Goal: Task Accomplishment & Management: Use online tool/utility

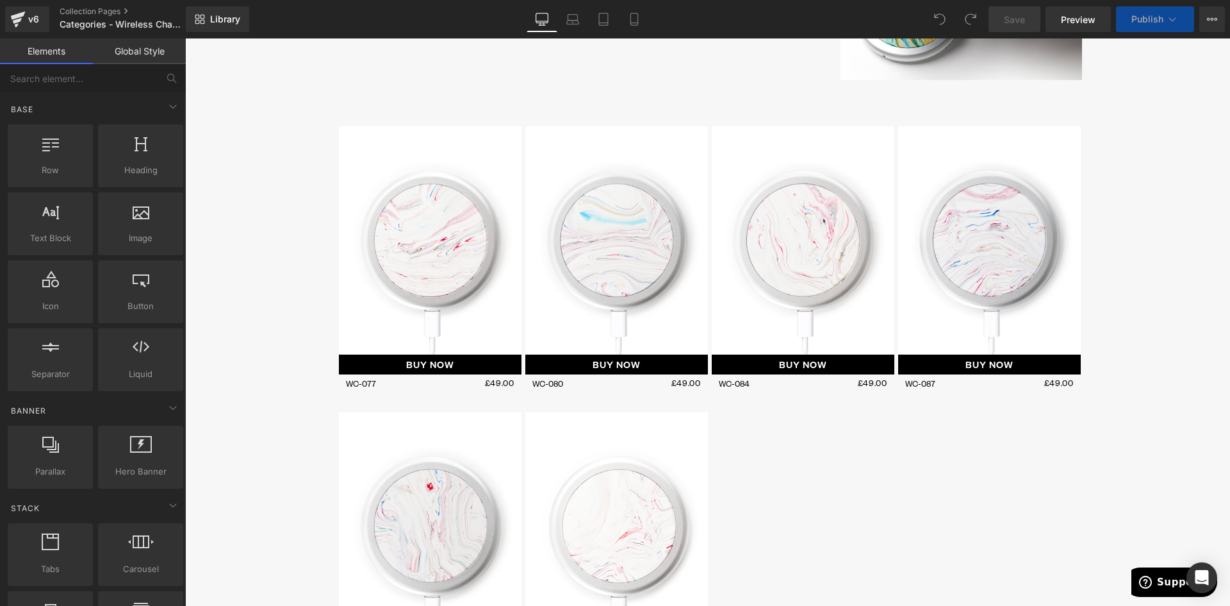
scroll to position [385, 0]
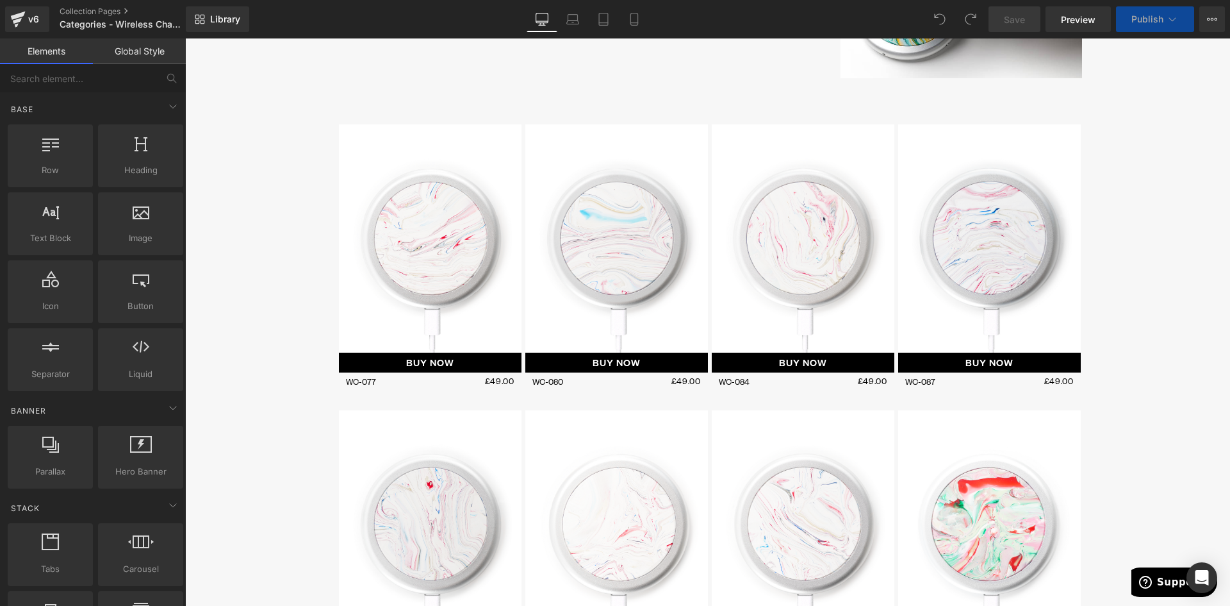
click at [617, 182] on img at bounding box center [617, 238] width 183 height 228
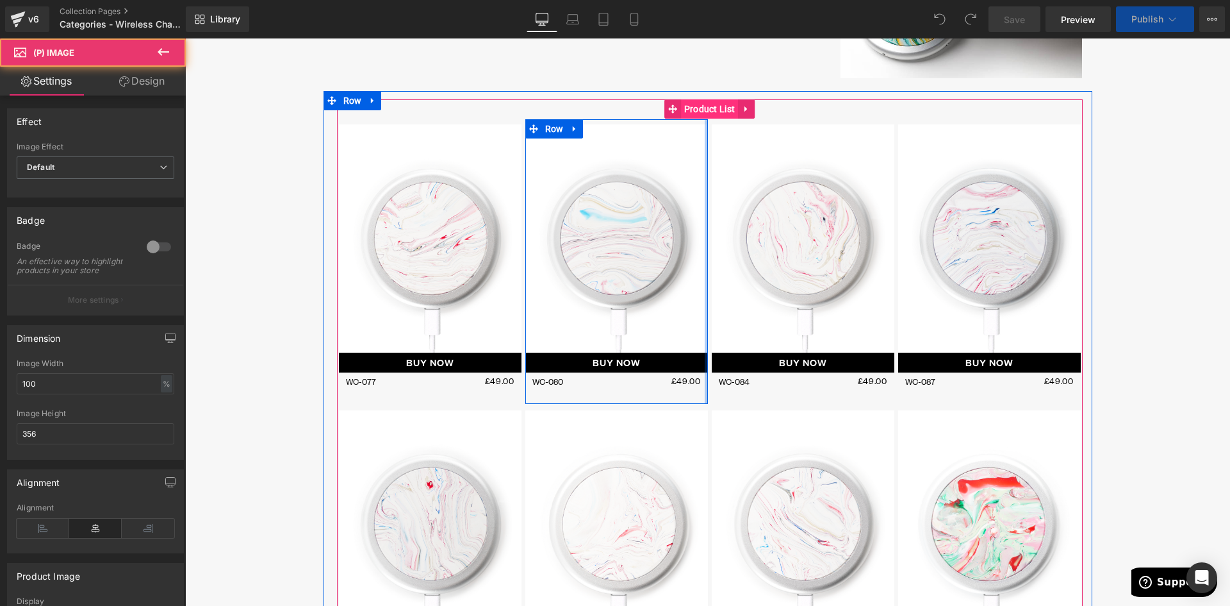
click at [699, 113] on span "Product List" at bounding box center [710, 108] width 58 height 19
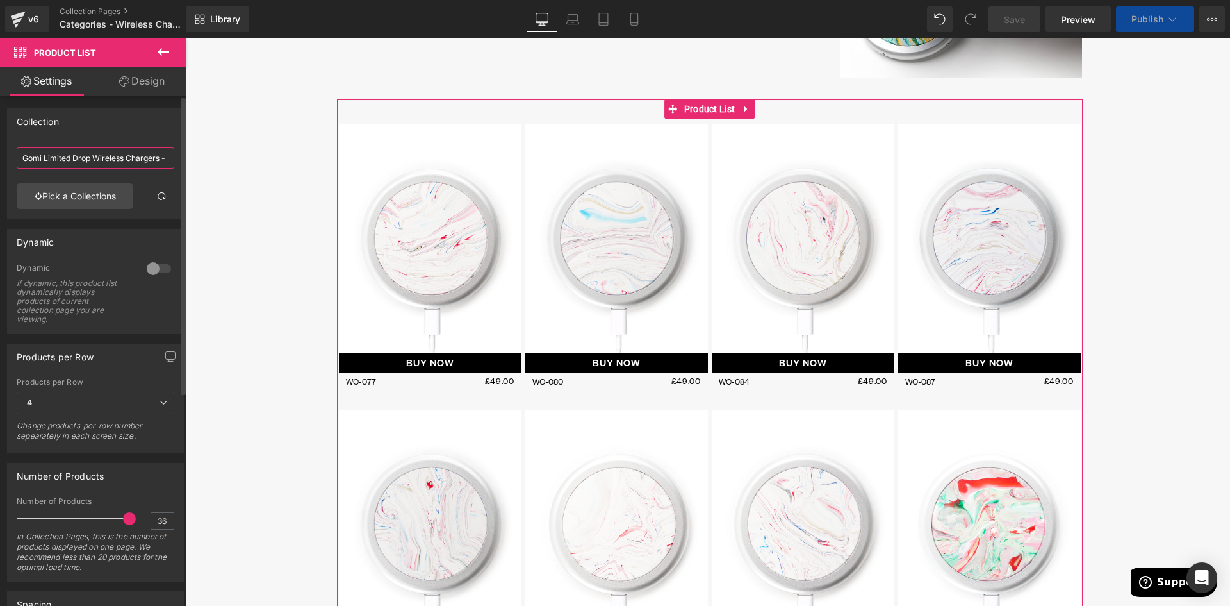
click at [103, 160] on input "Gomi Limited Drop Wireless Chargers - Live" at bounding box center [96, 157] width 158 height 21
click at [156, 193] on span at bounding box center [161, 196] width 10 height 10
click at [103, 190] on link "Pick a Collections" at bounding box center [75, 196] width 117 height 26
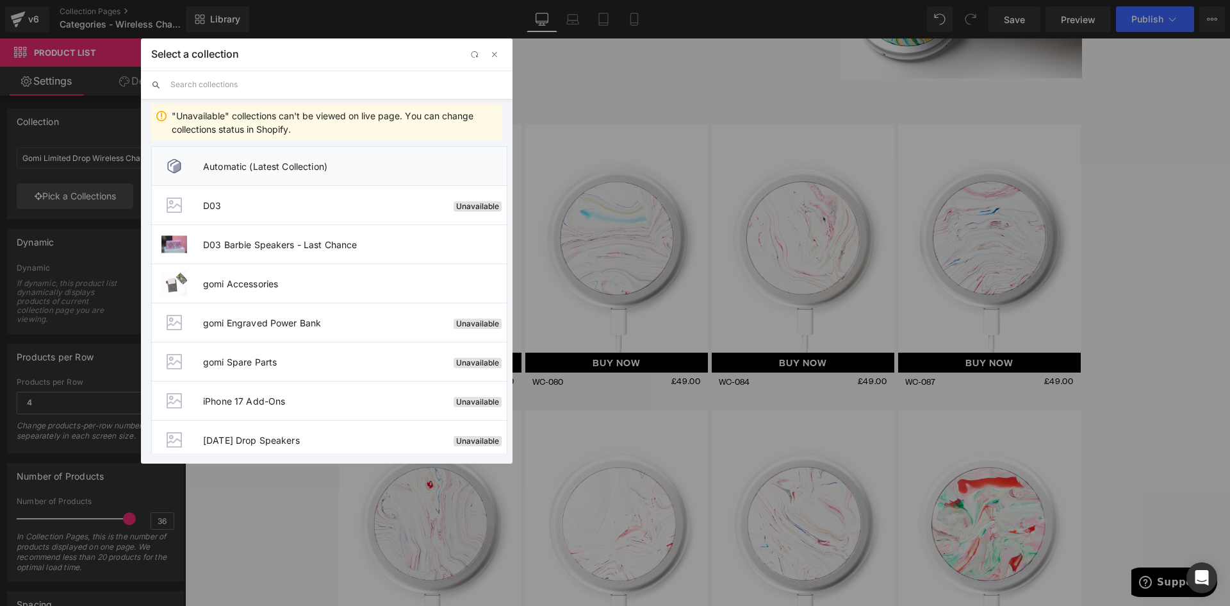
drag, startPoint x: 252, startPoint y: 170, endPoint x: 60, endPoint y: 131, distance: 196.2
click at [252, 170] on span "Automatic (Latest Collection)" at bounding box center [355, 166] width 304 height 11
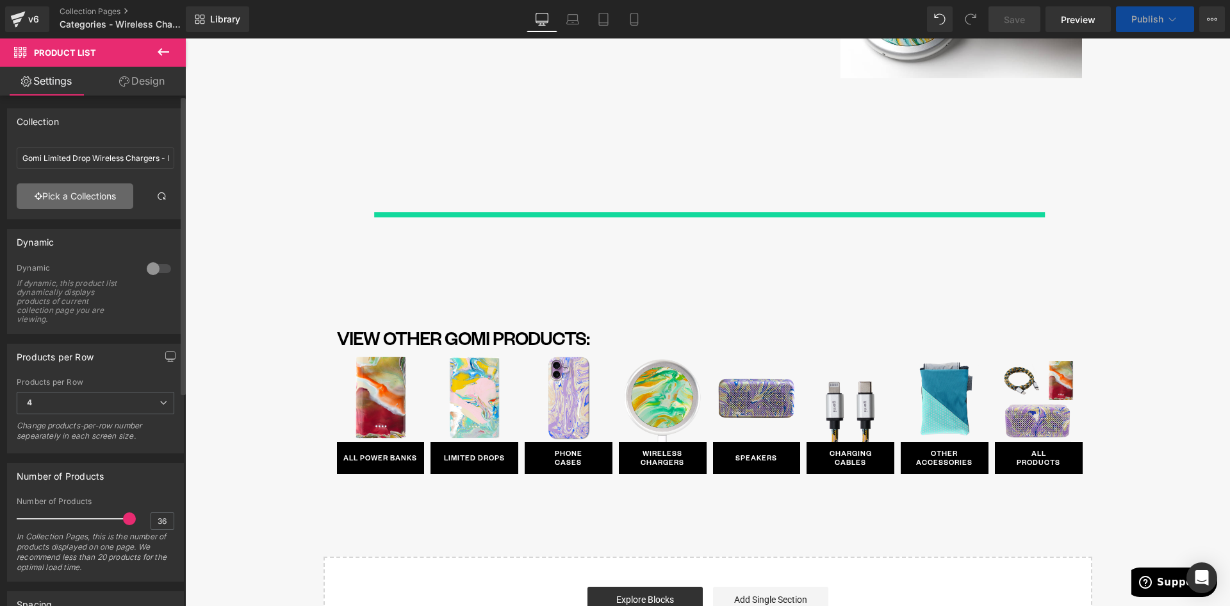
click at [100, 193] on link "Pick a Collections" at bounding box center [75, 196] width 117 height 26
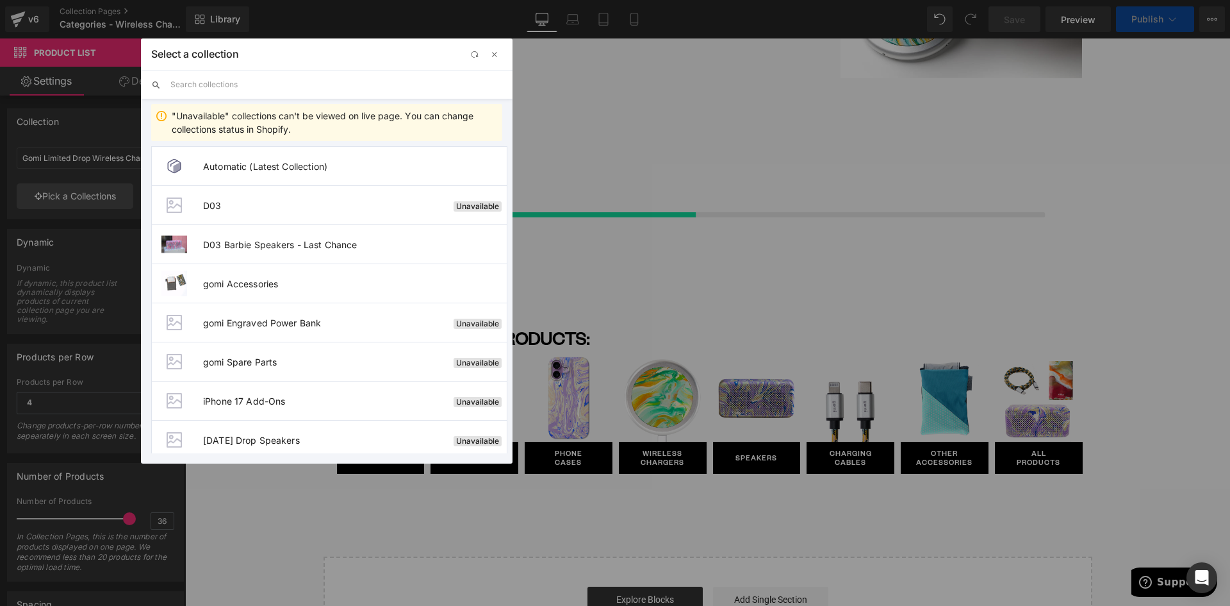
click at [239, 84] on input "text" at bounding box center [336, 84] width 332 height 28
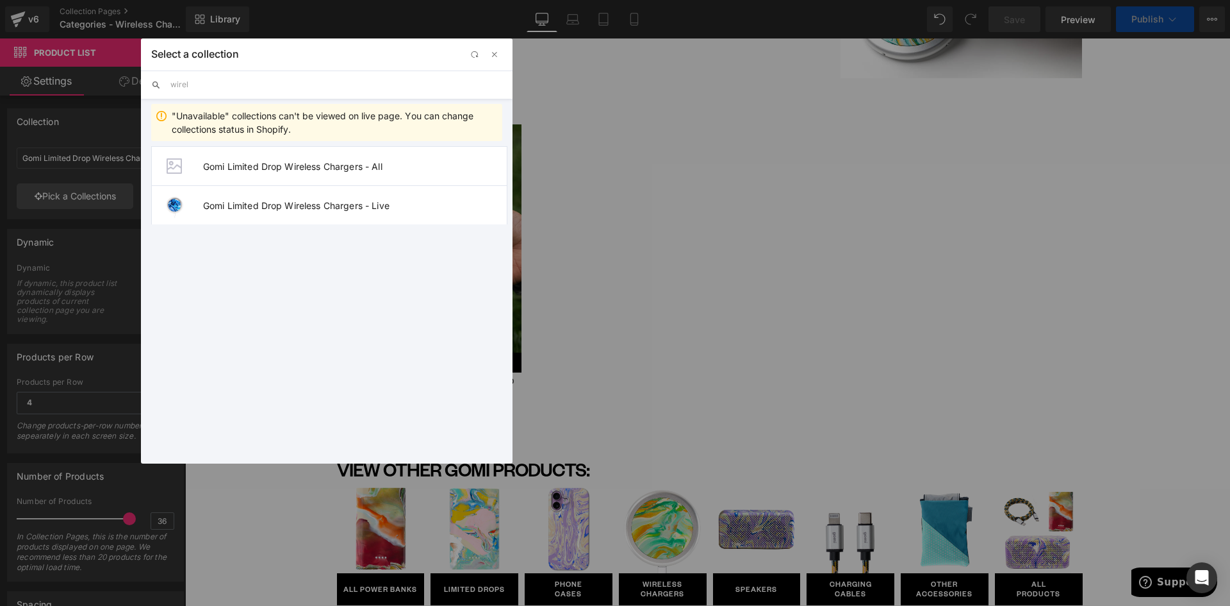
type input "wirele"
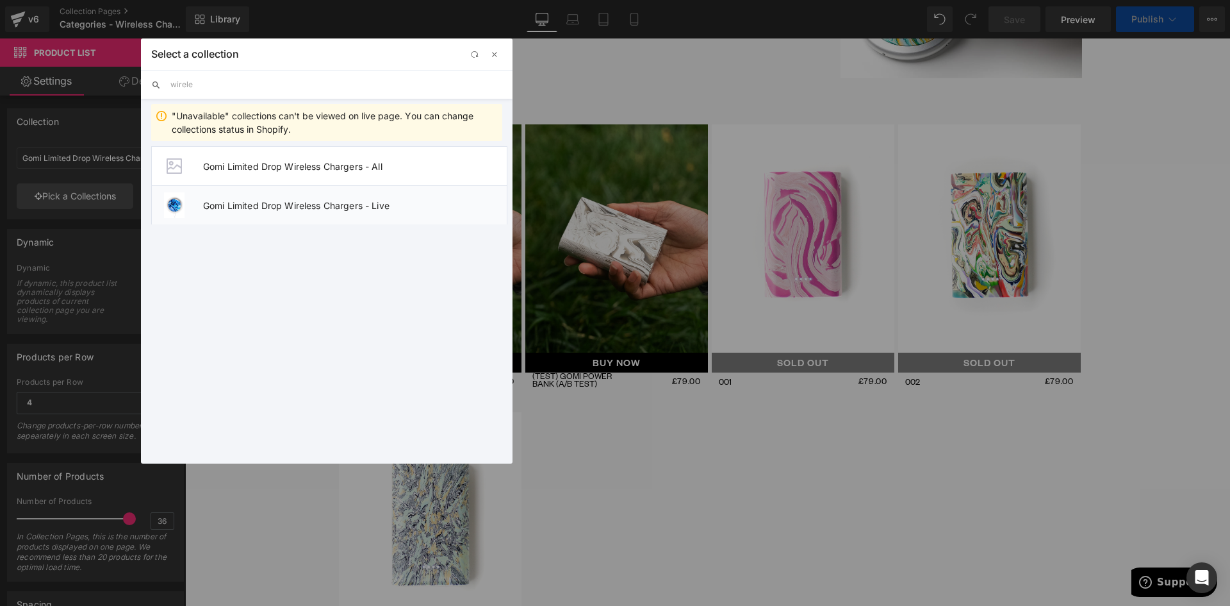
click at [204, 206] on span "Gomi Limited Drop Wireless Chargers - Live" at bounding box center [355, 205] width 304 height 11
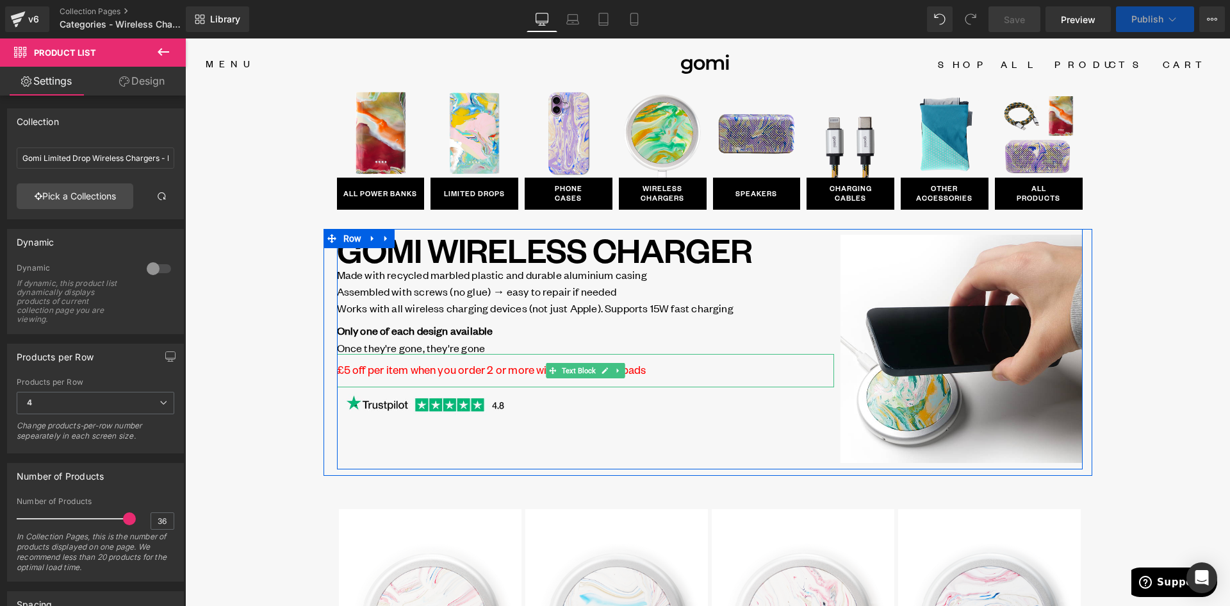
click at [646, 368] on p "£5 off per item when you order 2 or more wireless charging pads" at bounding box center [585, 369] width 497 height 12
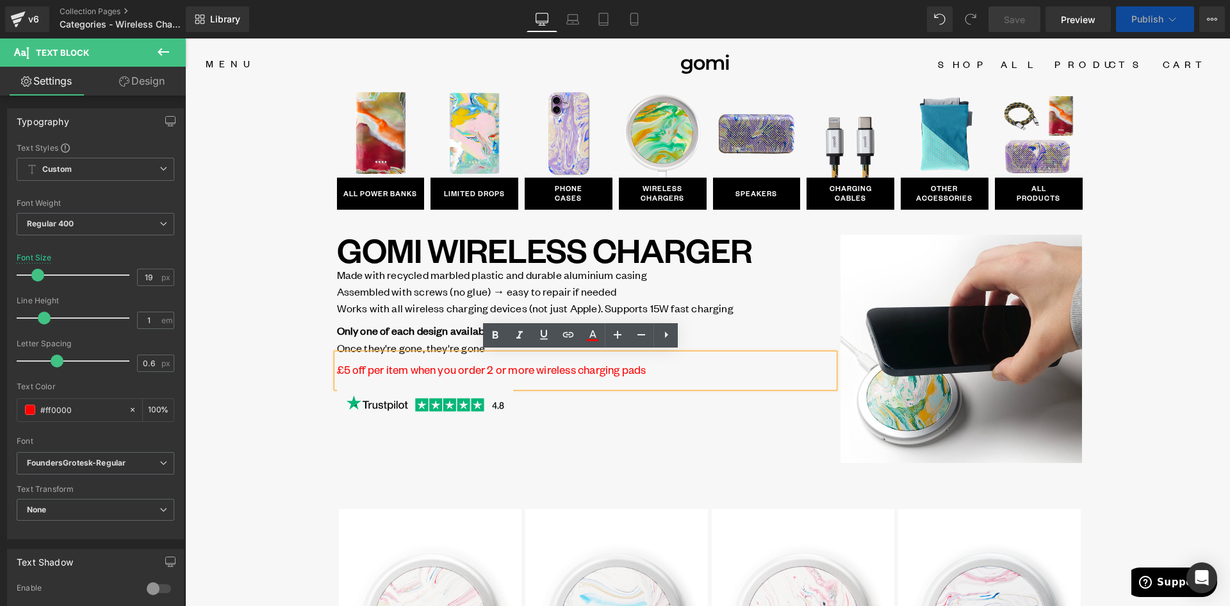
click at [649, 370] on p "£5 off per item when you order 2 or more wireless charging pads" at bounding box center [585, 369] width 497 height 12
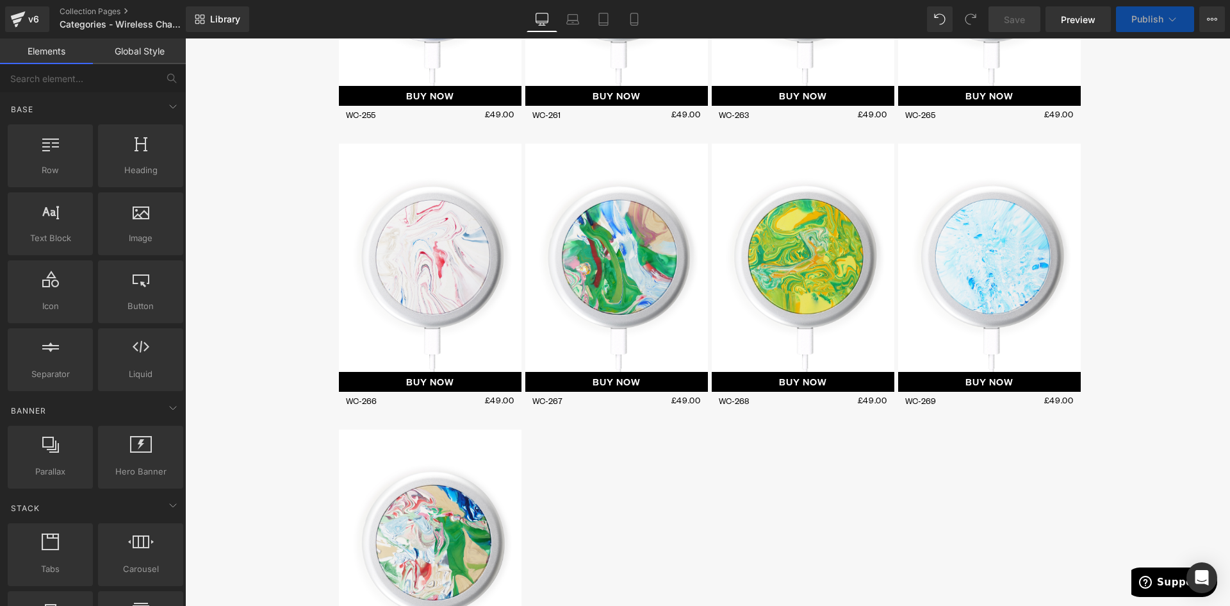
scroll to position [1089, 0]
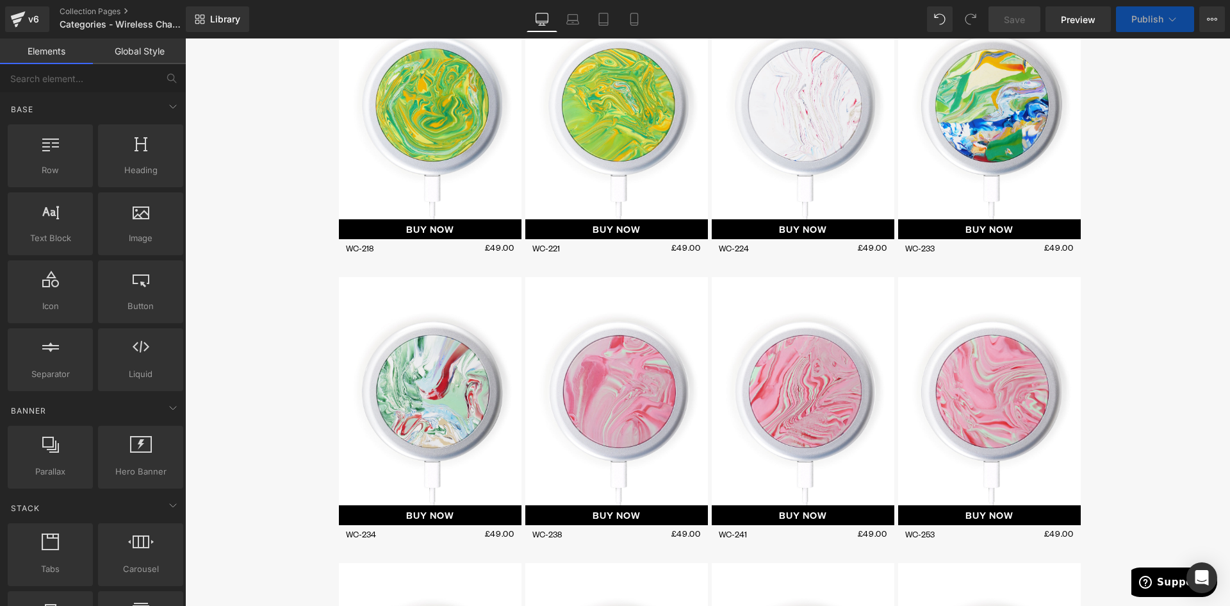
click at [722, 178] on div "SOLD OUT (P) Image BUY NOW (P) Cart Button WC-077 (P) Title £49.00 (P) Price Ro…" at bounding box center [710, 408] width 746 height 2029
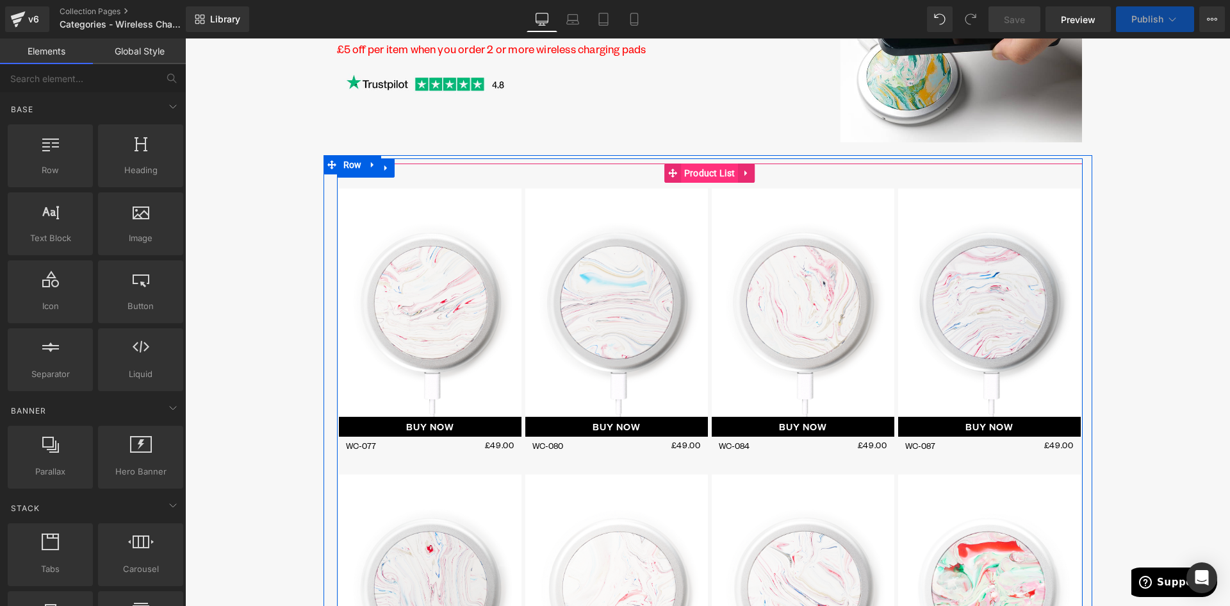
click at [709, 176] on span "Product List" at bounding box center [710, 172] width 58 height 19
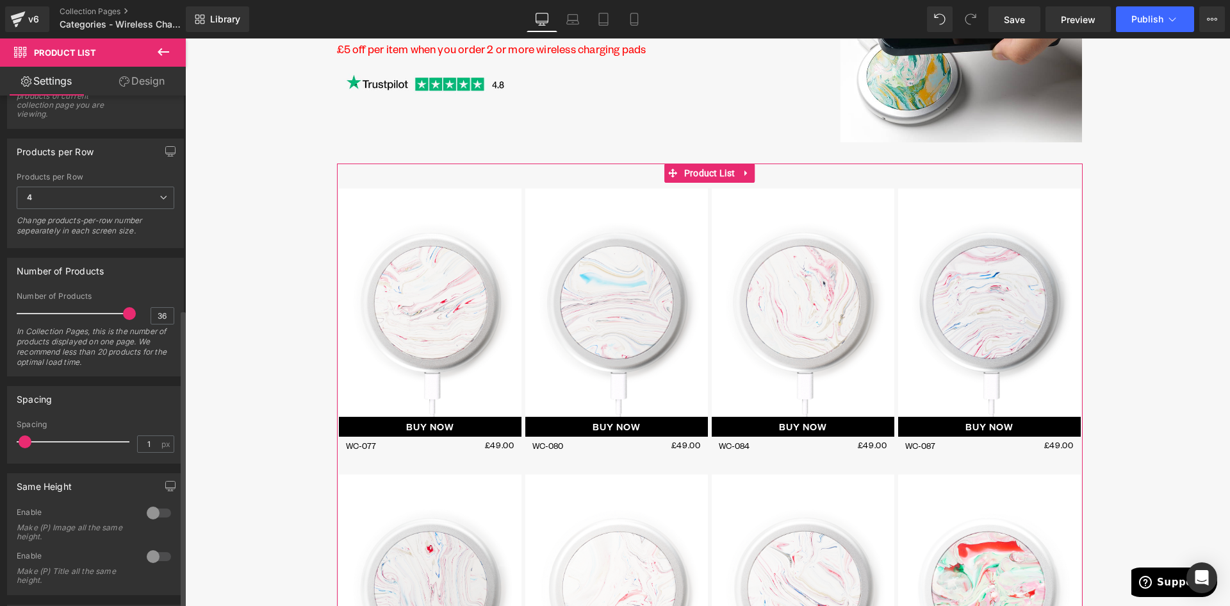
scroll to position [365, 0]
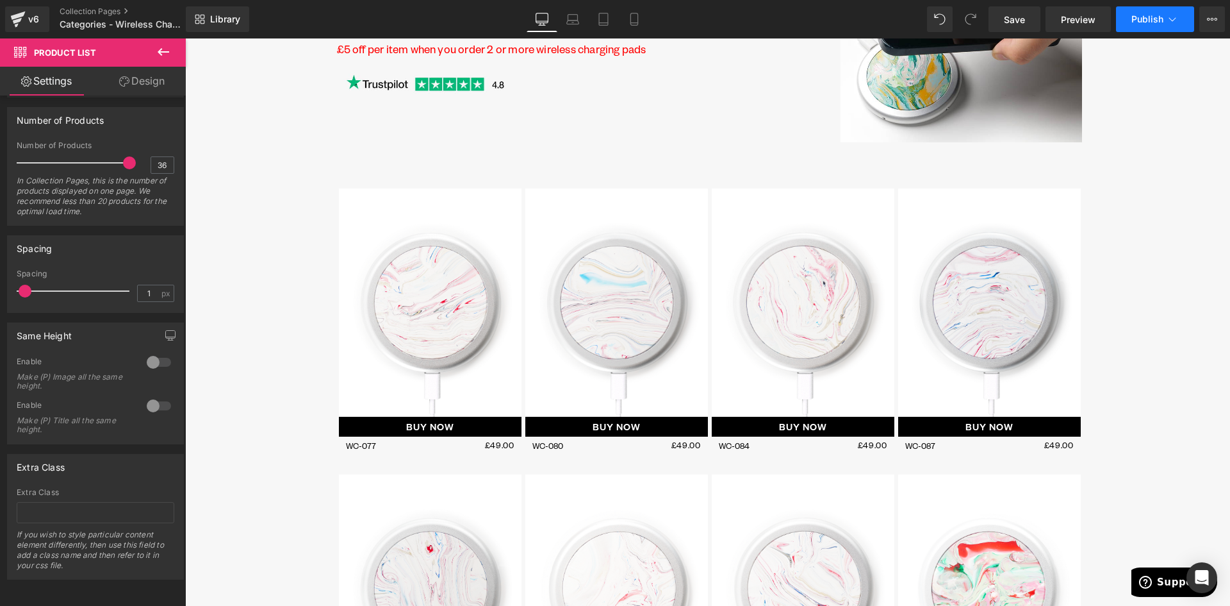
click at [1139, 17] on span "Publish" at bounding box center [1148, 19] width 32 height 10
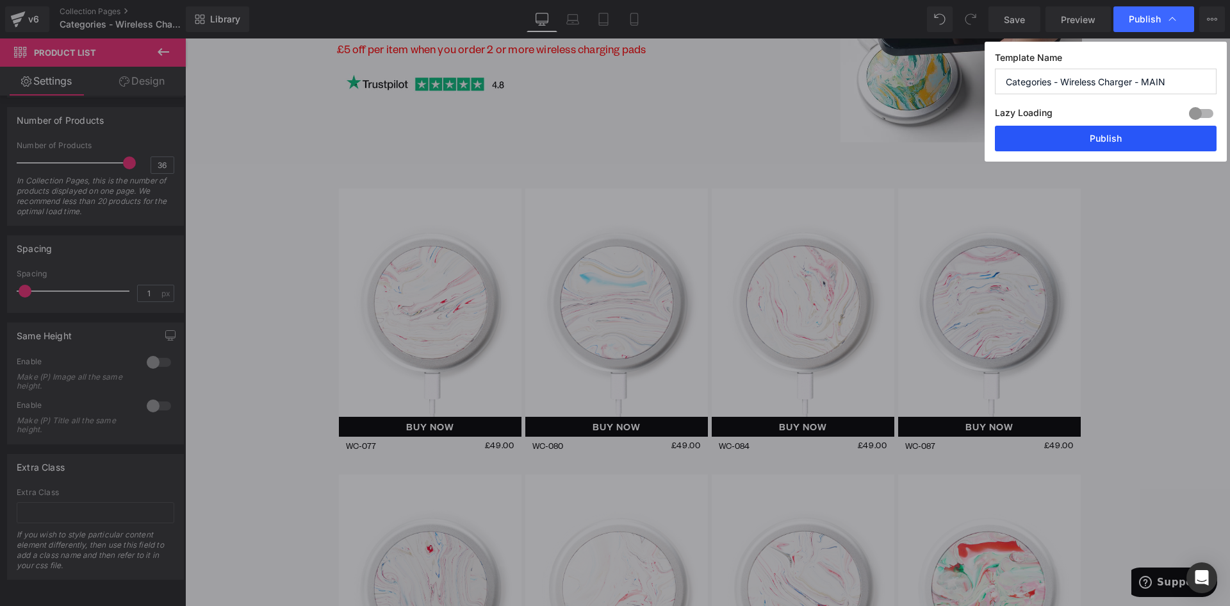
drag, startPoint x: 1086, startPoint y: 131, endPoint x: 897, endPoint y: 93, distance: 193.4
click at [1086, 131] on button "Publish" at bounding box center [1106, 139] width 222 height 26
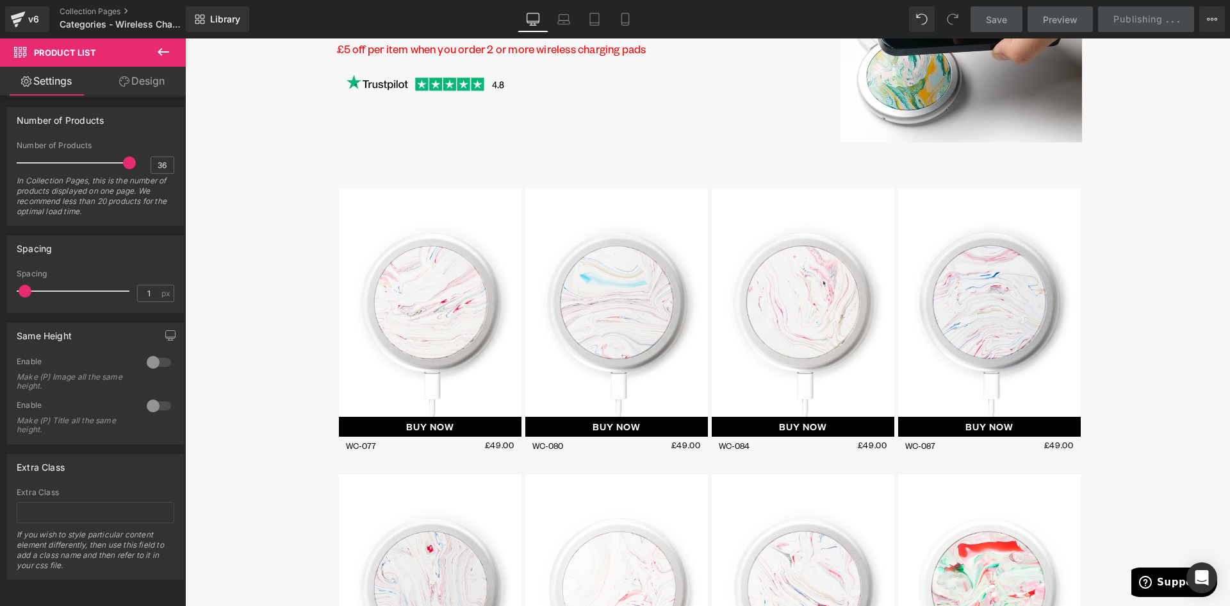
scroll to position [0, 0]
